Goal: Information Seeking & Learning: Learn about a topic

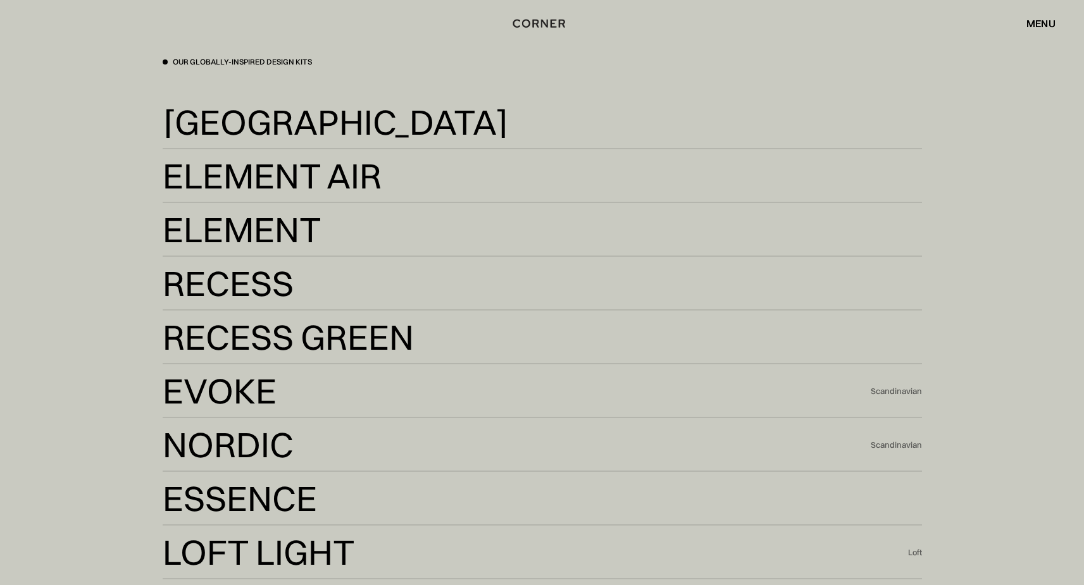
scroll to position [2760, 0]
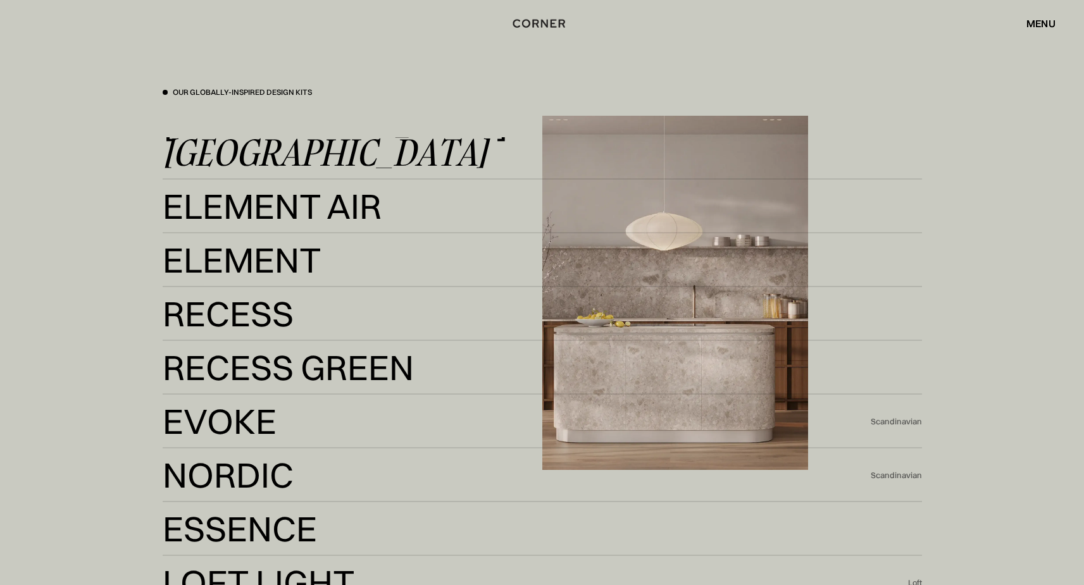
click at [360, 161] on link "Kyoto Kyoto" at bounding box center [542, 152] width 759 height 31
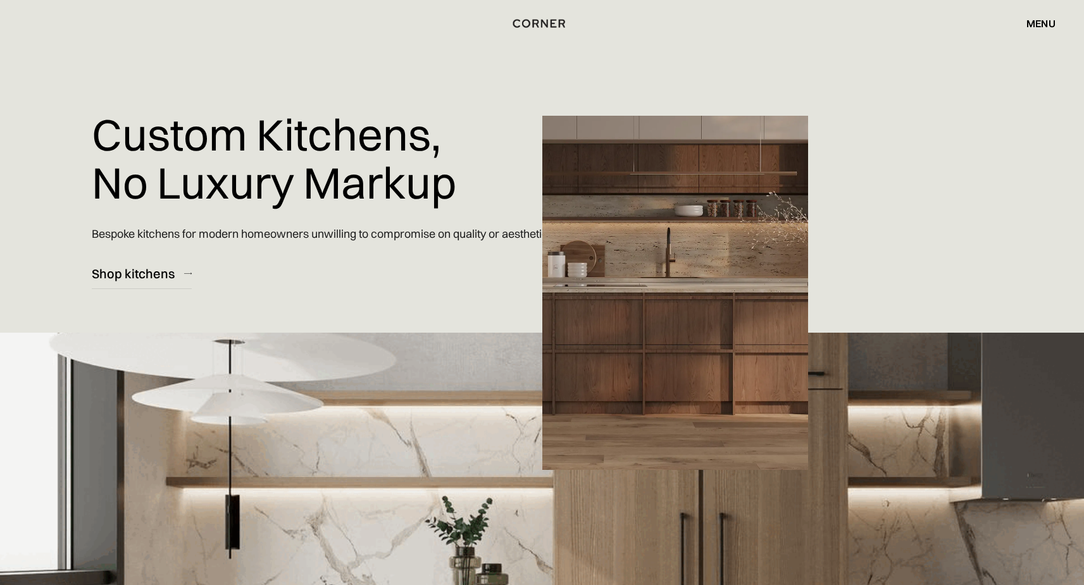
scroll to position [2760, 0]
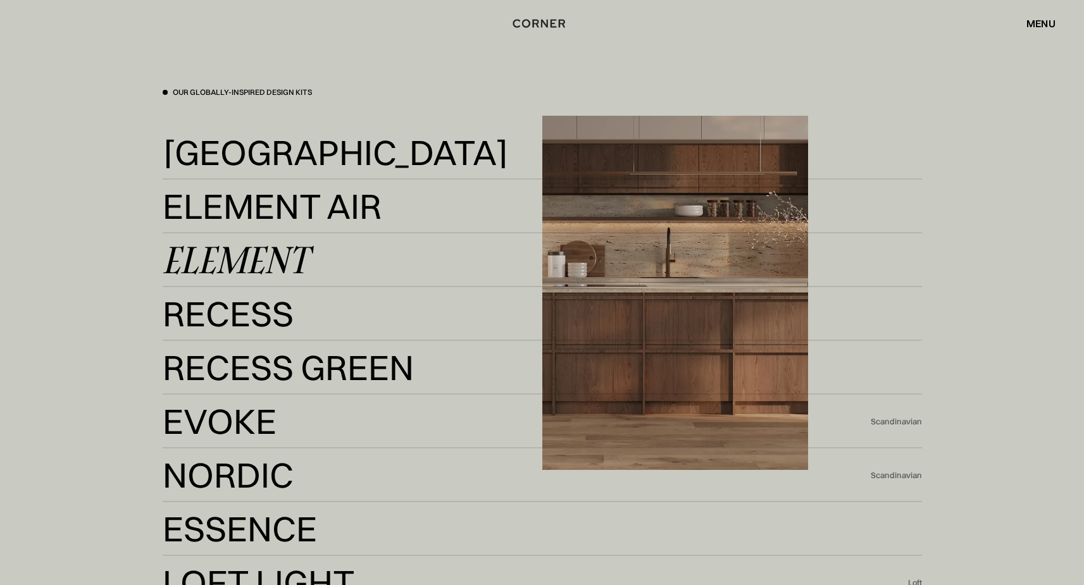
click at [325, 249] on link "Element Element" at bounding box center [542, 260] width 759 height 31
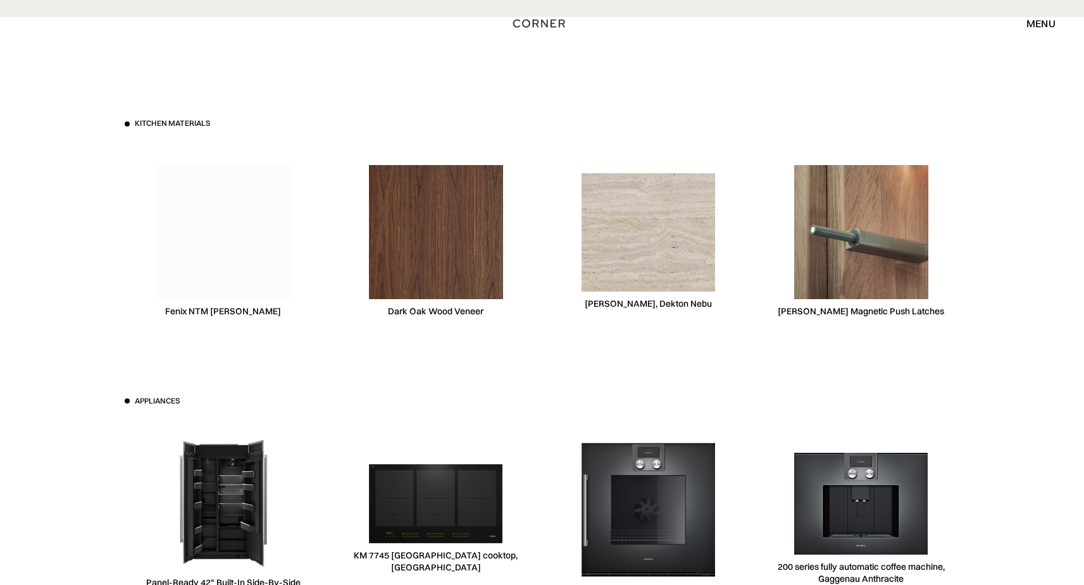
scroll to position [3848, 0]
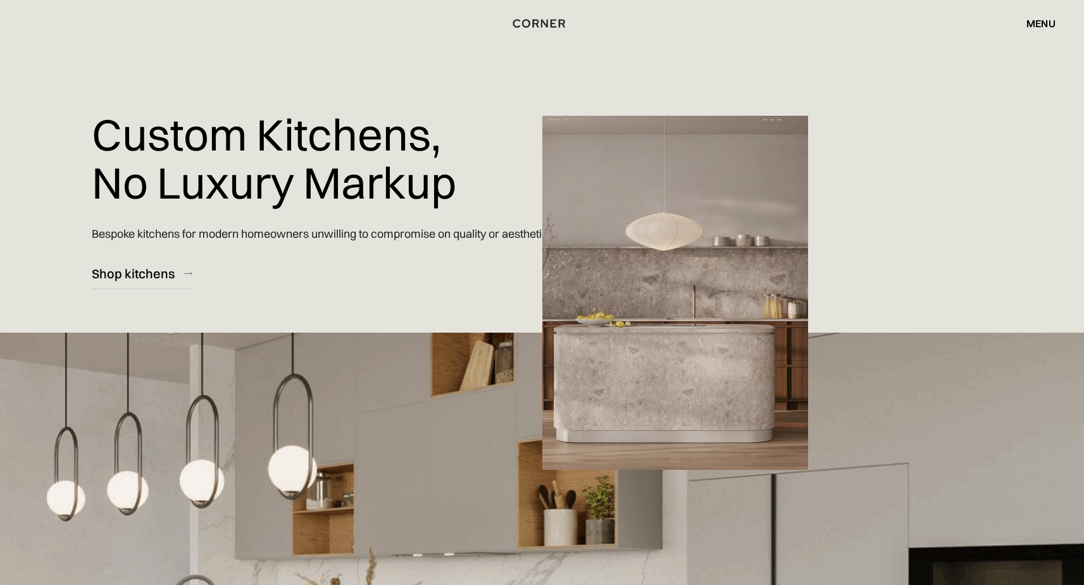
scroll to position [2760, 0]
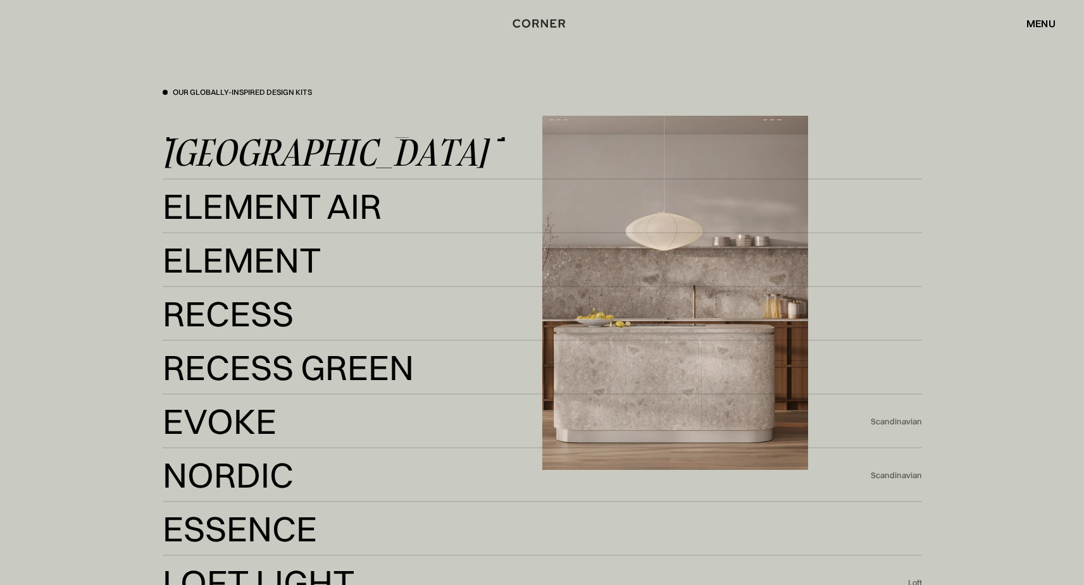
click at [223, 158] on div "[GEOGRAPHIC_DATA]" at bounding box center [325, 152] width 325 height 30
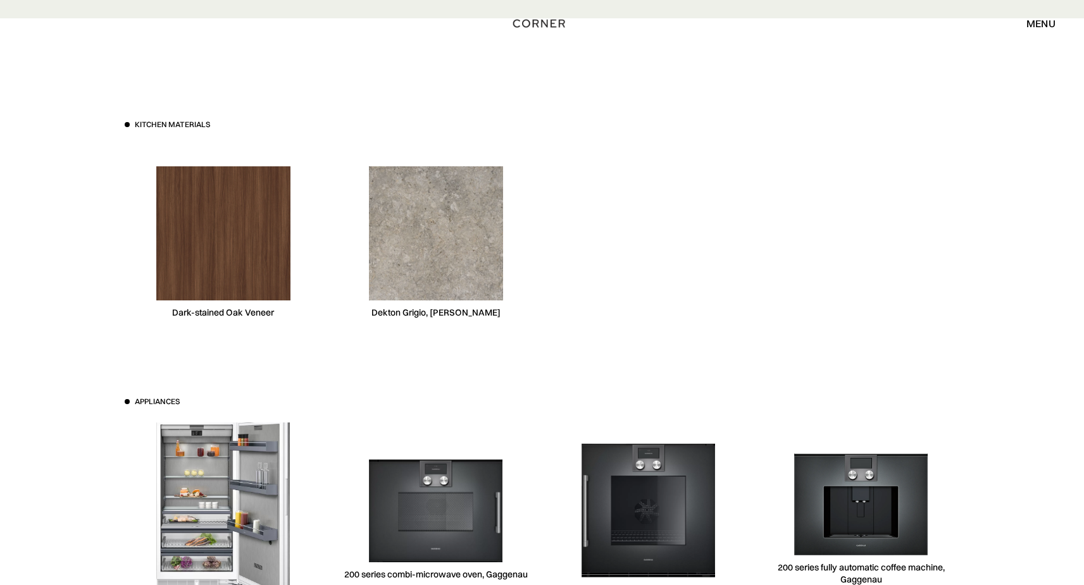
scroll to position [3616, 0]
